Goal: Contribute content: Contribute content

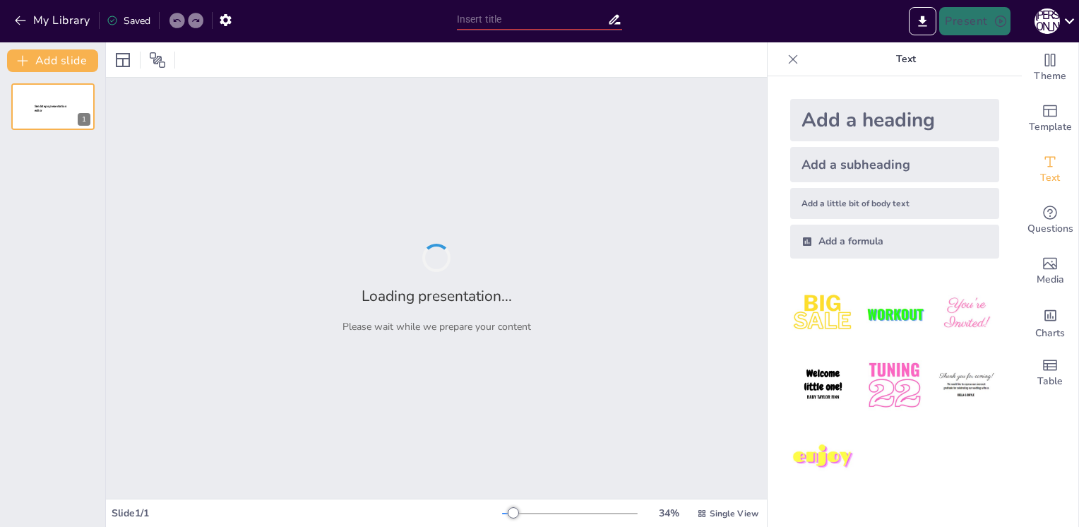
type input "Електричні кола: методи розрахунку для послідовного та паралельного з'єднання"
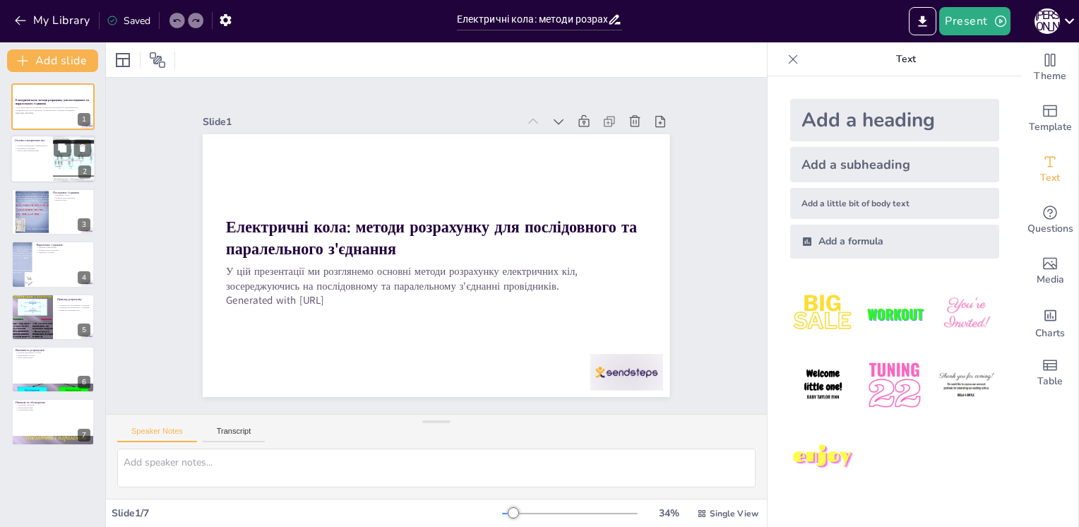
click at [71, 162] on div at bounding box center [74, 160] width 76 height 48
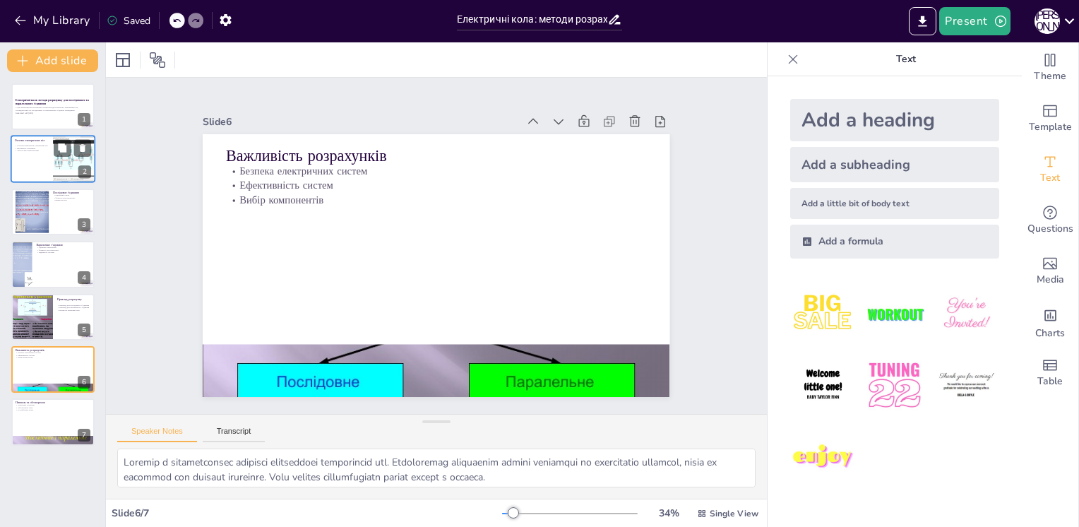
type textarea "Loremipsu dolorsita c adipiscin eli seddoeiusmo. Temp incididuntu laboree dolor…"
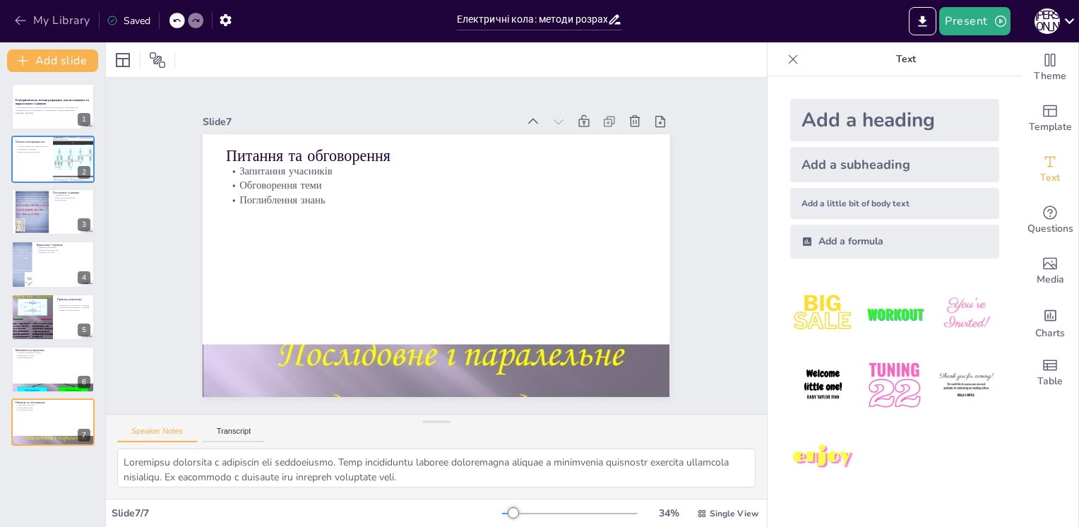
click at [14, 24] on icon "button" at bounding box center [20, 20] width 14 height 14
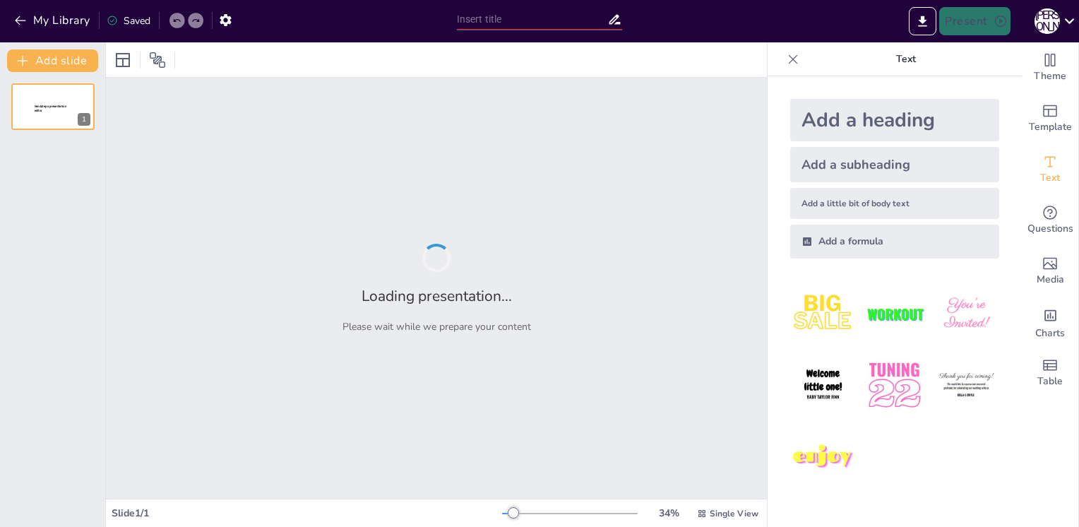
type input "Лінійні рівняння: Теорія та приклади для учнів 7 класу"
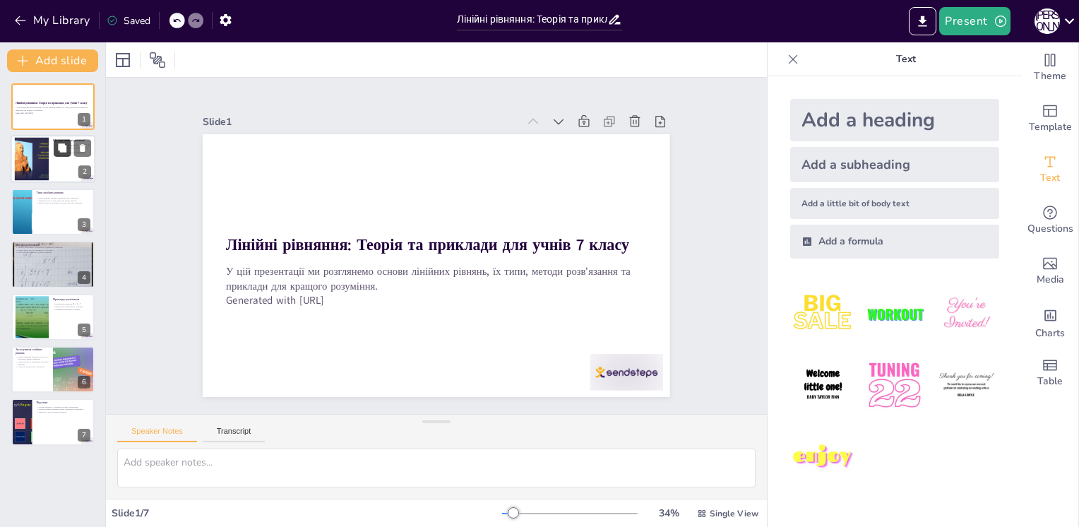
click at [59, 153] on button at bounding box center [62, 148] width 17 height 17
type textarea "Форма лінійних рівнянь є основою для розуміння їх структури. Це рівняння, яке з…"
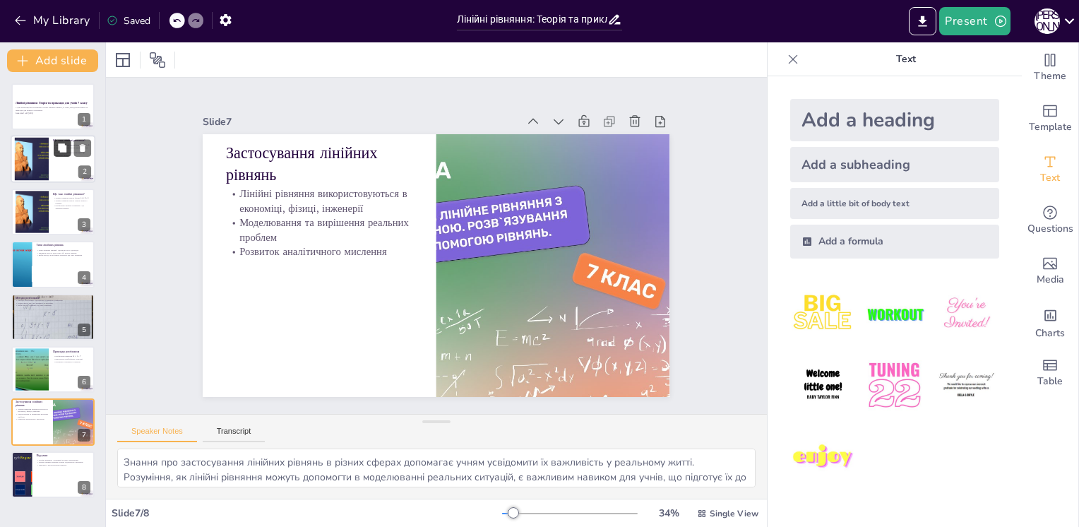
type textarea "Розуміння важливості лінійних рівнянь допомагає учням усвідомити їх роль у мате…"
